Goal: Task Accomplishment & Management: Use online tool/utility

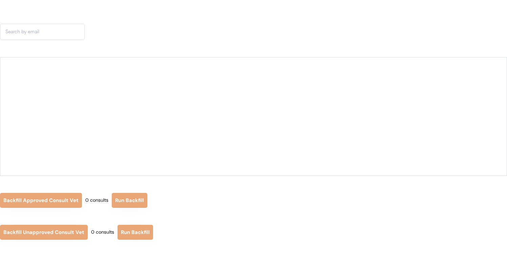
scroll to position [51, 0]
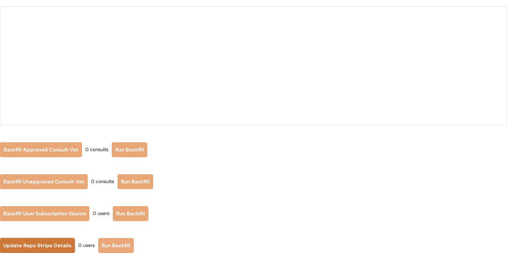
click at [42, 242] on button "Update Repo Stripe Details" at bounding box center [37, 245] width 75 height 15
click at [39, 243] on button "Update Repo Stripe Details" at bounding box center [37, 245] width 75 height 15
click at [102, 211] on div "0 users" at bounding box center [101, 213] width 17 height 7
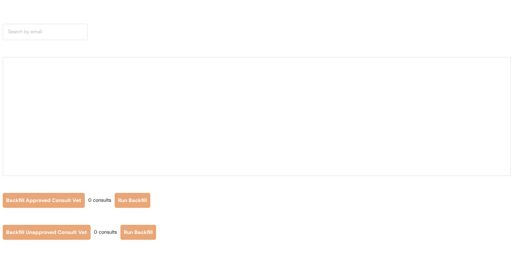
scroll to position [51, 0]
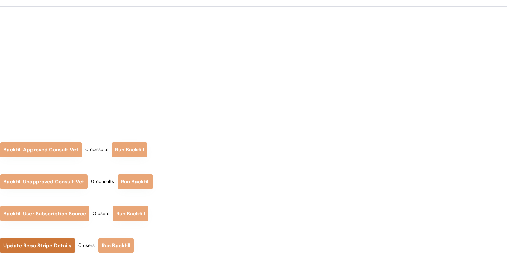
click at [45, 240] on button "Update Repo Stripe Details" at bounding box center [37, 245] width 75 height 15
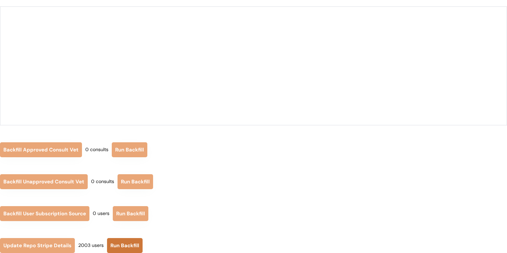
click at [119, 244] on button "Run Backfill" at bounding box center [125, 245] width 36 height 15
